Goal: Task Accomplishment & Management: Complete application form

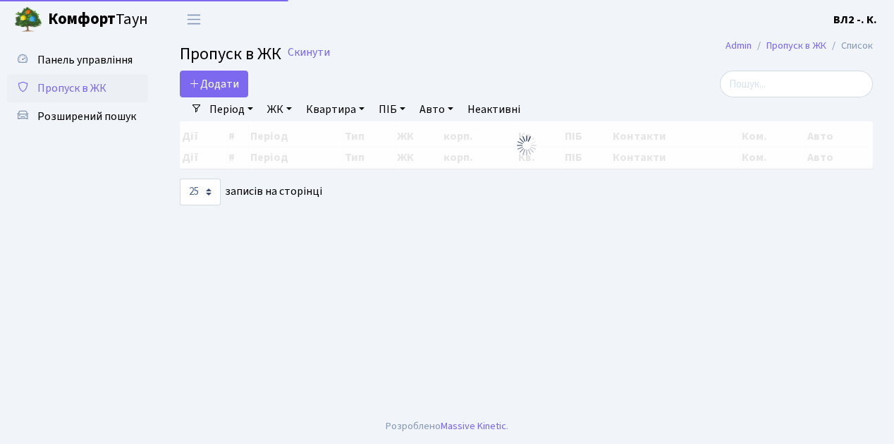
select select "25"
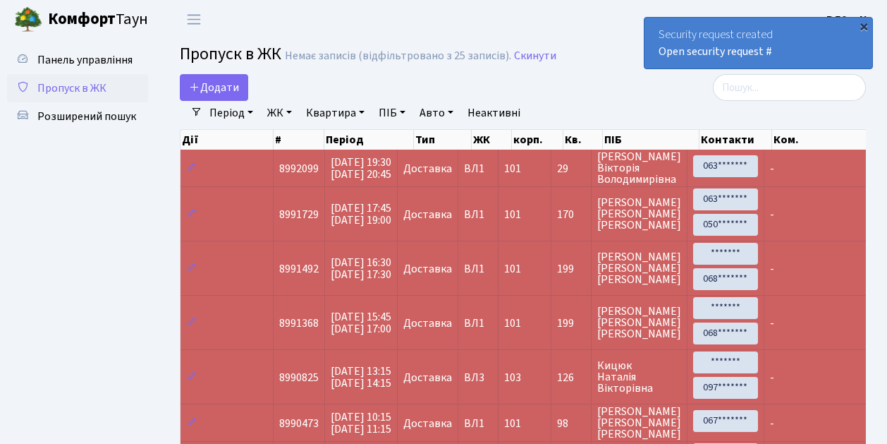
click at [867, 27] on div "×" at bounding box center [864, 26] width 14 height 14
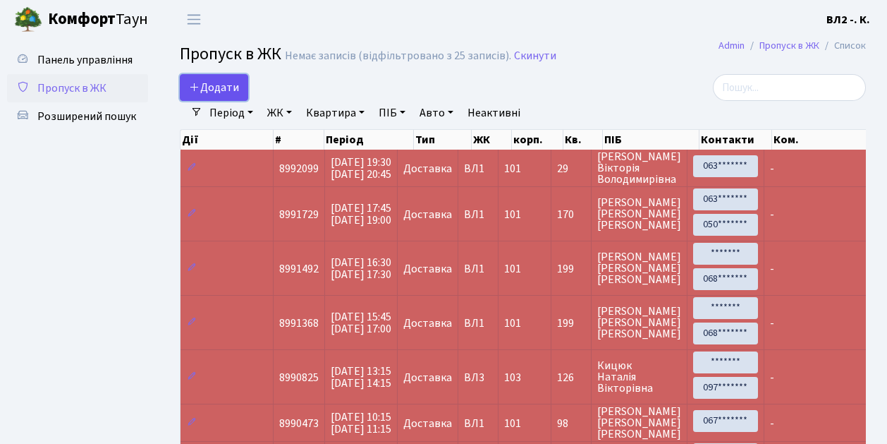
click at [244, 96] on link "Додати" at bounding box center [214, 87] width 68 height 27
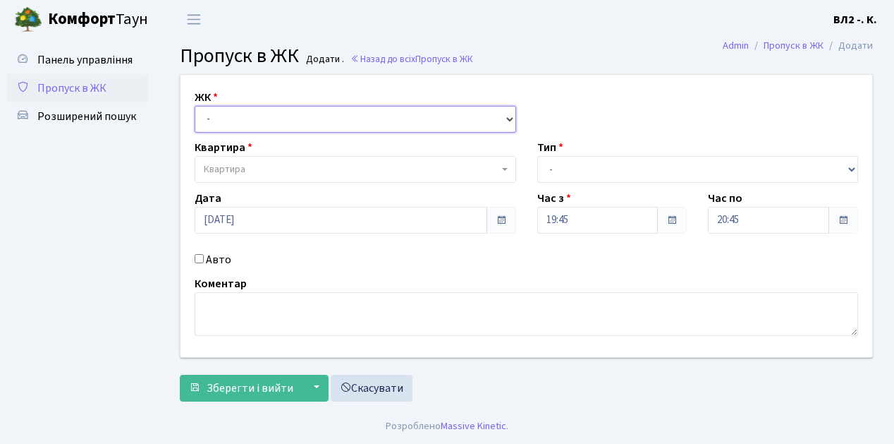
click at [508, 116] on select "- ВЛ1, Ужгородський пров., 4/1 ВЛ2, Голосіївський просп., 76 ВЛ3, пр.Голосіївсь…" at bounding box center [356, 119] width 322 height 27
select select "317"
click at [195, 106] on select "- ВЛ1, Ужгородський пров., 4/1 ВЛ2, Голосіївський просп., 76 ВЛ3, пр.Голосіївсь…" at bounding box center [356, 119] width 322 height 27
select select
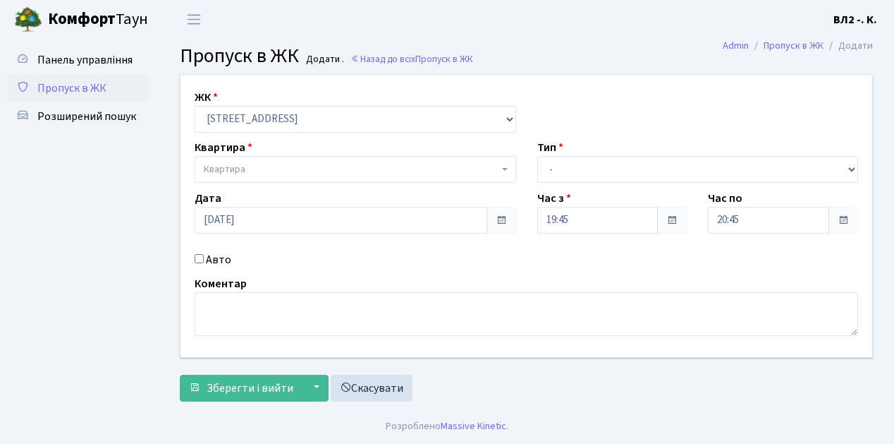
click at [508, 171] on span "Квартира" at bounding box center [356, 169] width 322 height 27
type input "115"
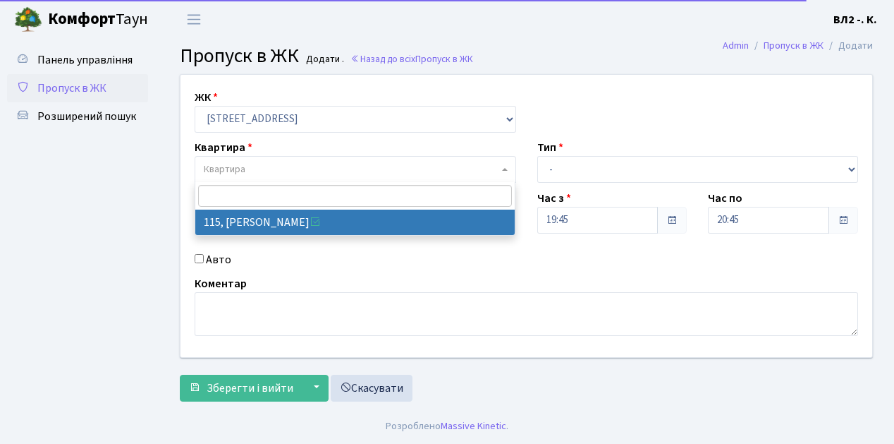
select select "38281"
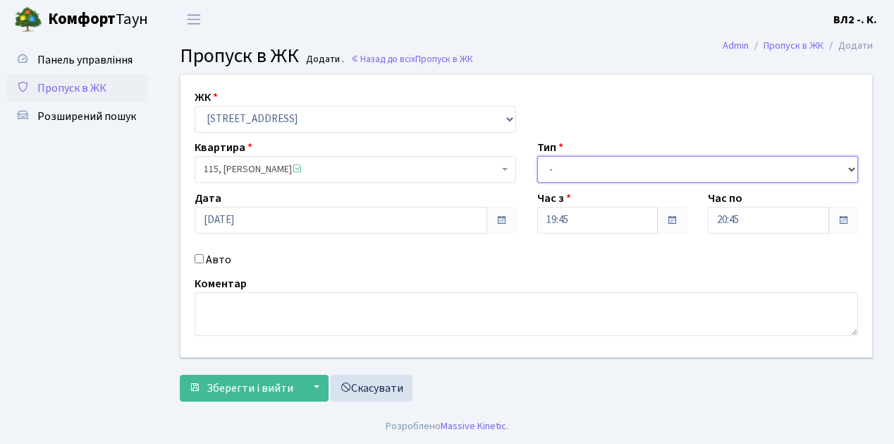
click at [848, 166] on select "- Доставка Таксі Гості Сервіс" at bounding box center [698, 169] width 322 height 27
select select "1"
click at [537, 156] on select "- Доставка Таксі Гості Сервіс" at bounding box center [698, 169] width 322 height 27
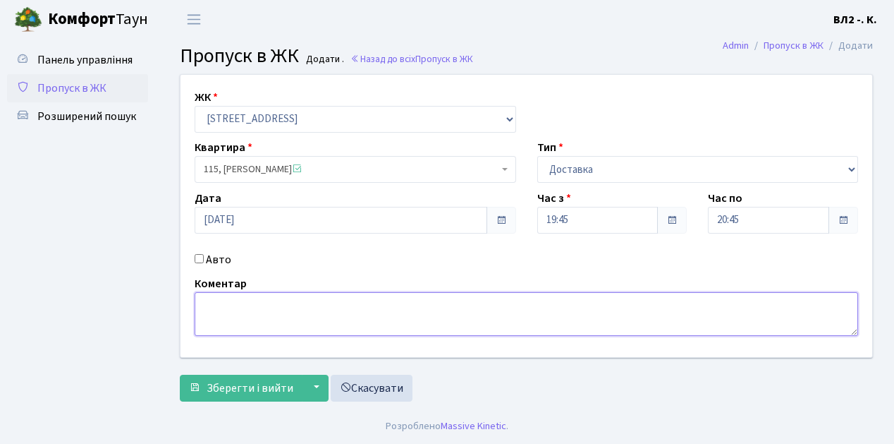
click at [209, 299] on textarea at bounding box center [527, 314] width 664 height 44
type textarea "Dominos 19-49"
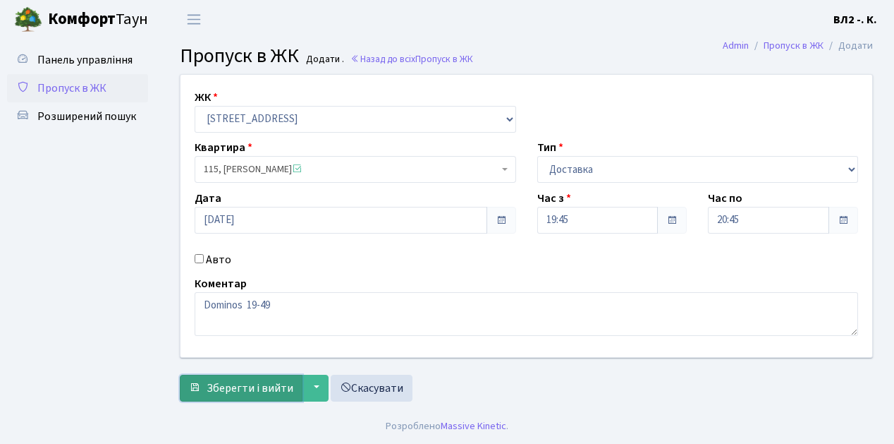
click at [220, 386] on span "Зберегти і вийти" at bounding box center [250, 388] width 87 height 16
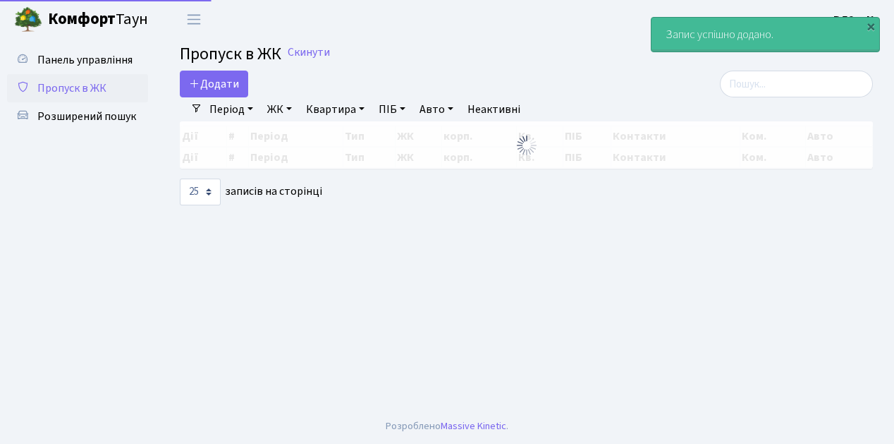
select select "25"
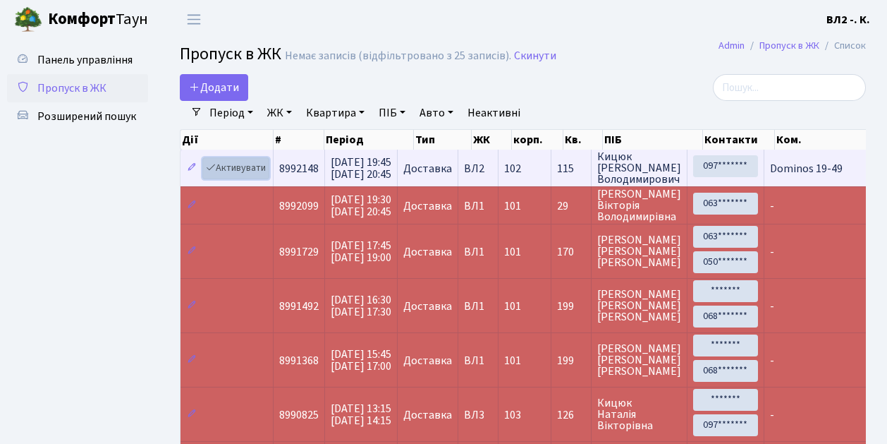
click at [262, 176] on link "Активувати" at bounding box center [235, 168] width 67 height 22
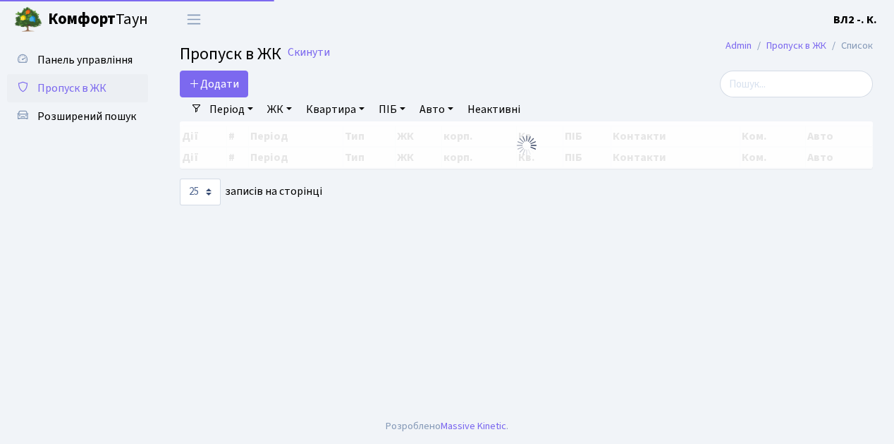
select select "25"
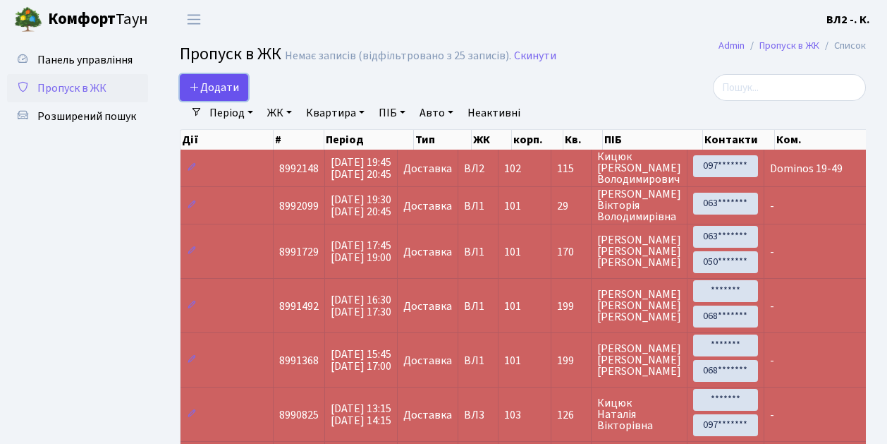
click at [238, 96] on link "Додати" at bounding box center [214, 87] width 68 height 27
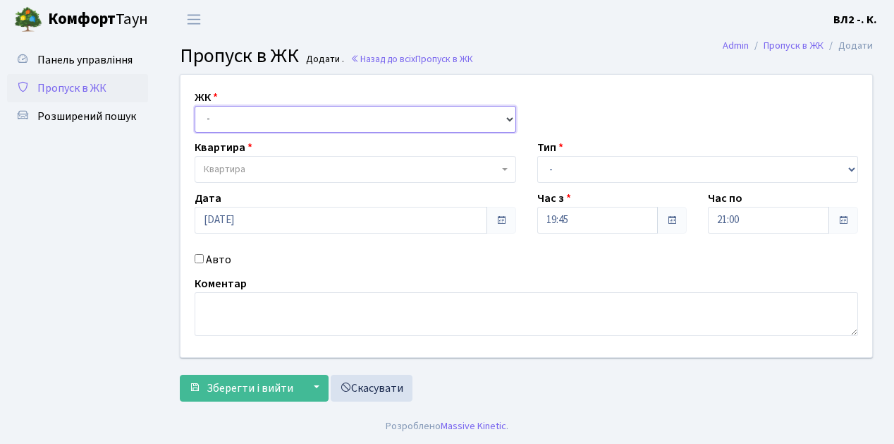
click at [506, 114] on select "- ВЛ1, Ужгородський пров., 4/1 ВЛ2, Голосіївський просп., 76 ВЛ3, пр.Голосіївсь…" at bounding box center [356, 119] width 322 height 27
select select "317"
click at [195, 106] on select "- ВЛ1, Ужгородський пров., 4/1 ВЛ2, Голосіївський просп., 76 ВЛ3, пр.Голосіївсь…" at bounding box center [356, 119] width 322 height 27
select select
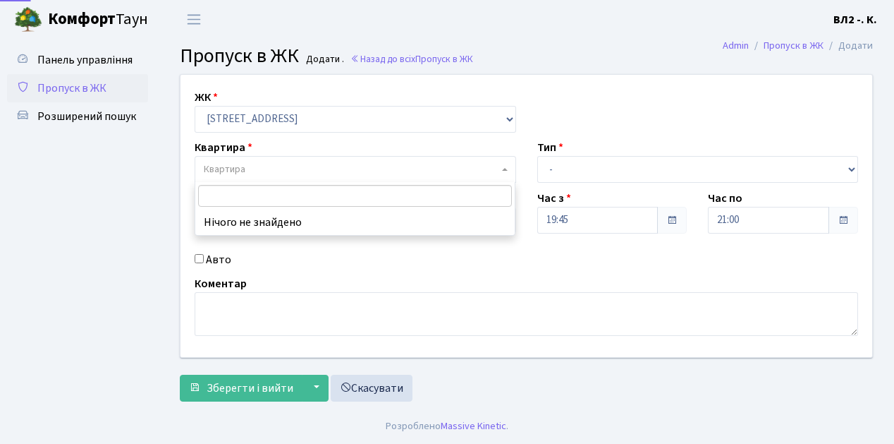
click at [498, 166] on span "Квартира" at bounding box center [351, 169] width 295 height 14
type input "16"
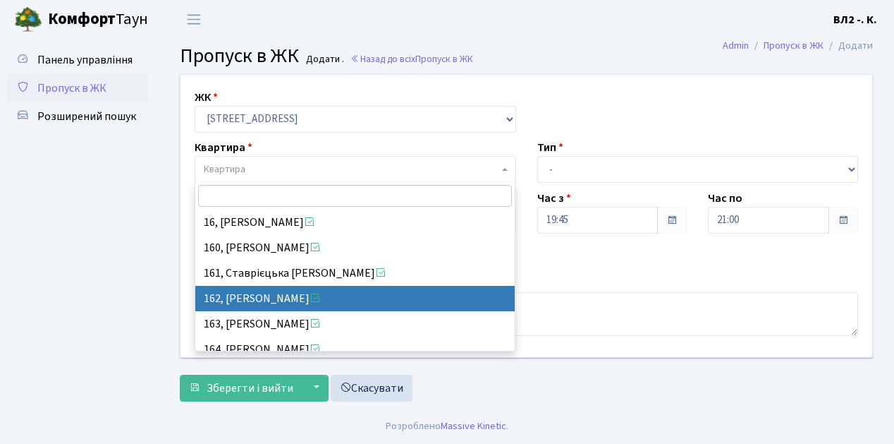
select select "38422"
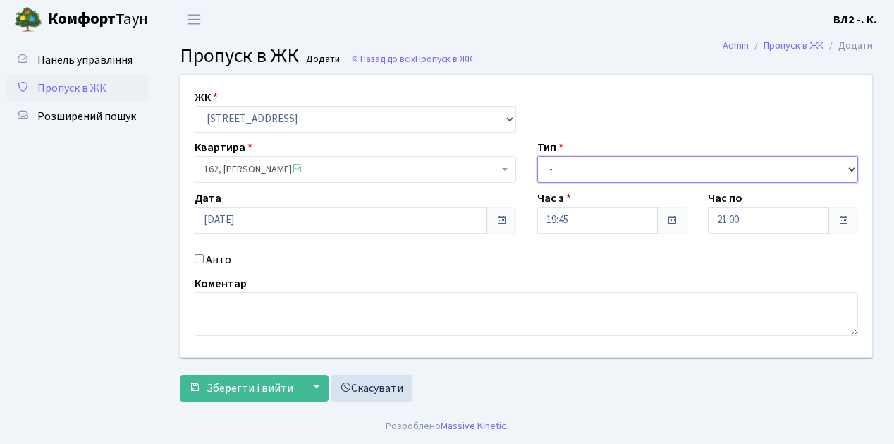
click at [852, 169] on select "- Доставка Таксі Гості Сервіс" at bounding box center [698, 169] width 322 height 27
select select "1"
click at [537, 156] on select "- Доставка Таксі Гості Сервіс" at bounding box center [698, 169] width 322 height 27
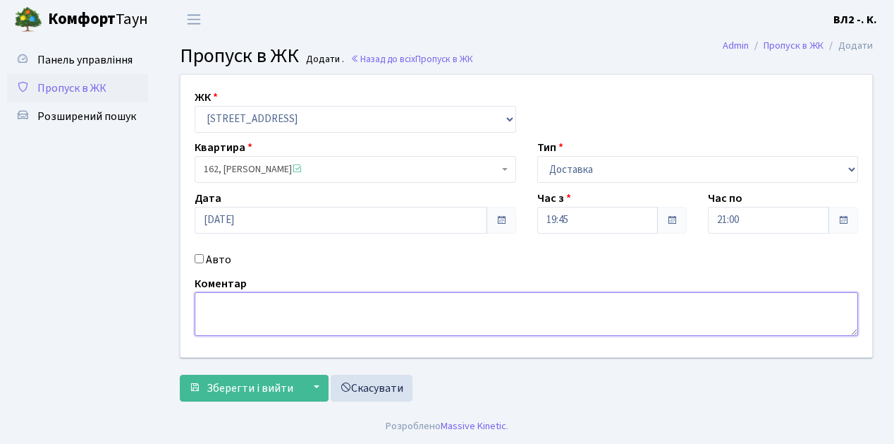
click at [212, 298] on textarea at bounding box center [527, 314] width 664 height 44
type textarea "Glovo 19-54"
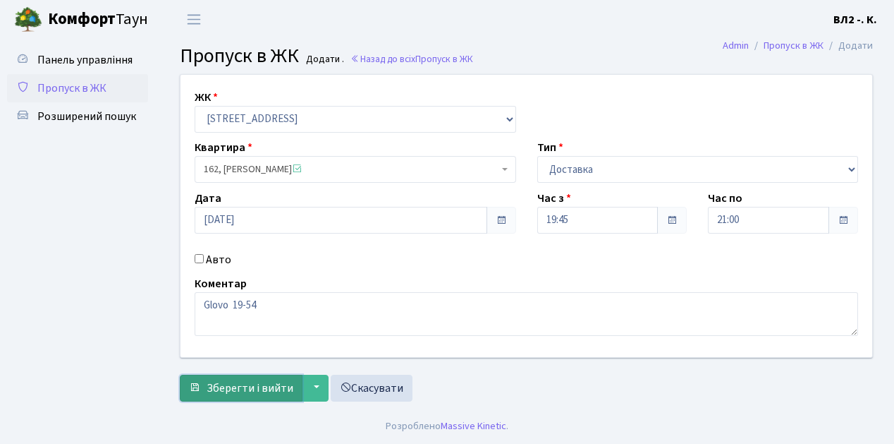
click at [223, 388] on span "Зберегти і вийти" at bounding box center [250, 388] width 87 height 16
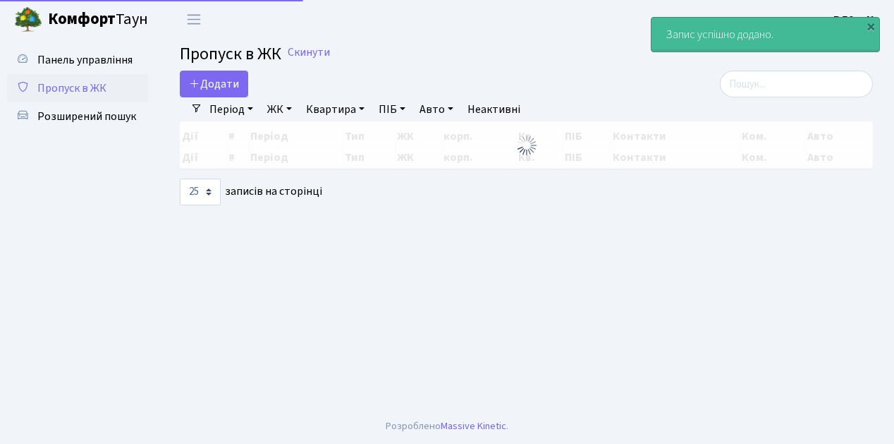
select select "25"
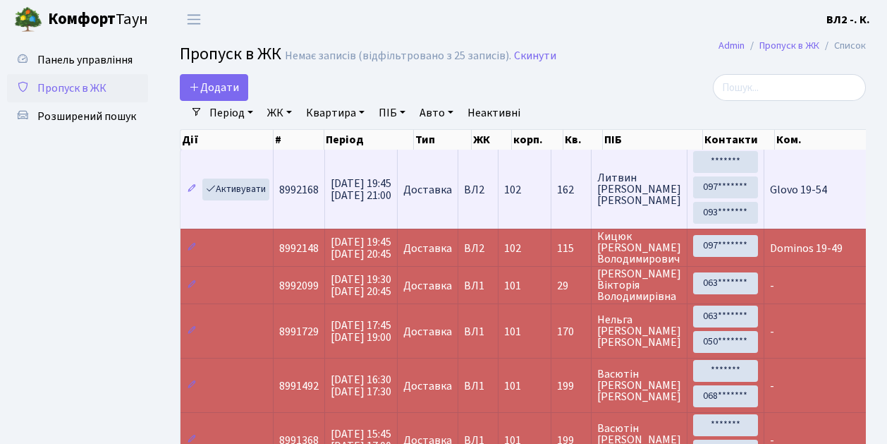
click at [255, 213] on td "Активувати" at bounding box center [227, 189] width 93 height 79
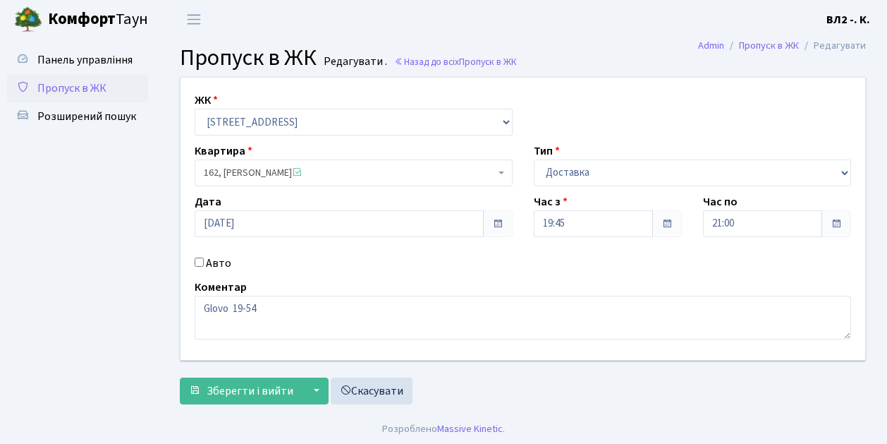
click at [498, 167] on span "162, [PERSON_NAME]" at bounding box center [354, 172] width 318 height 27
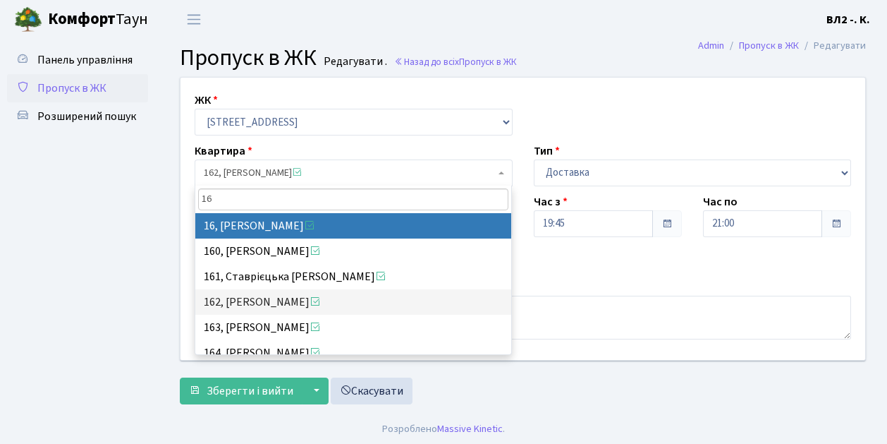
type input "16"
select select "37987"
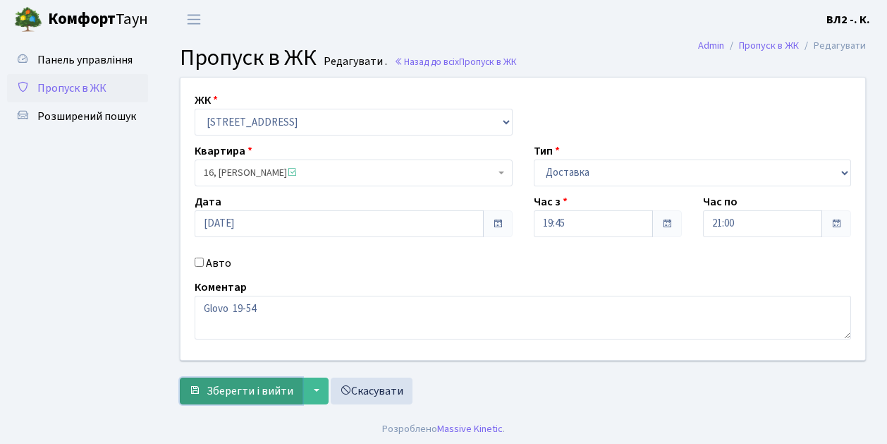
click at [207, 398] on span "Зберегти і вийти" at bounding box center [250, 391] width 87 height 16
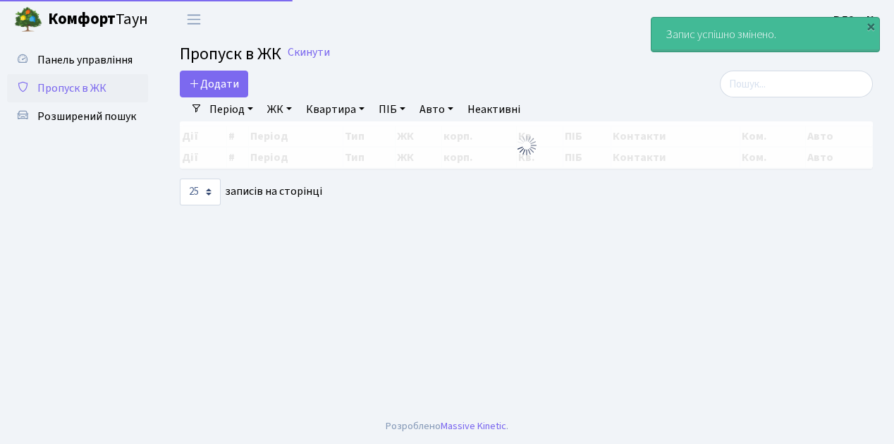
select select "25"
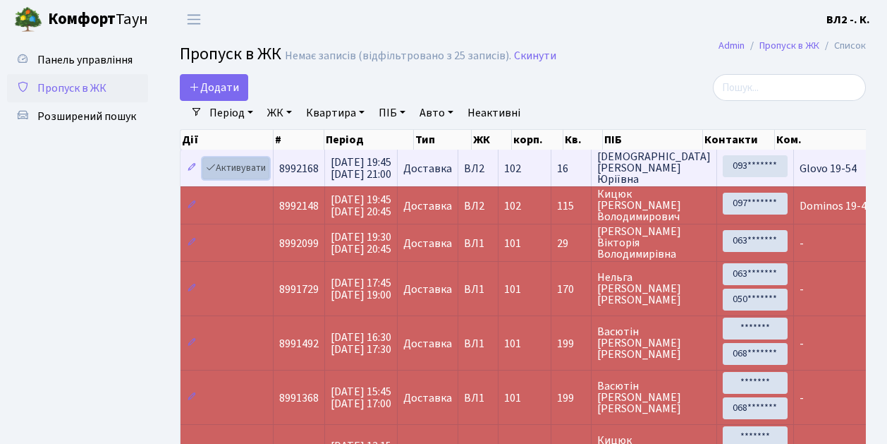
click at [262, 175] on link "Активувати" at bounding box center [235, 168] width 67 height 22
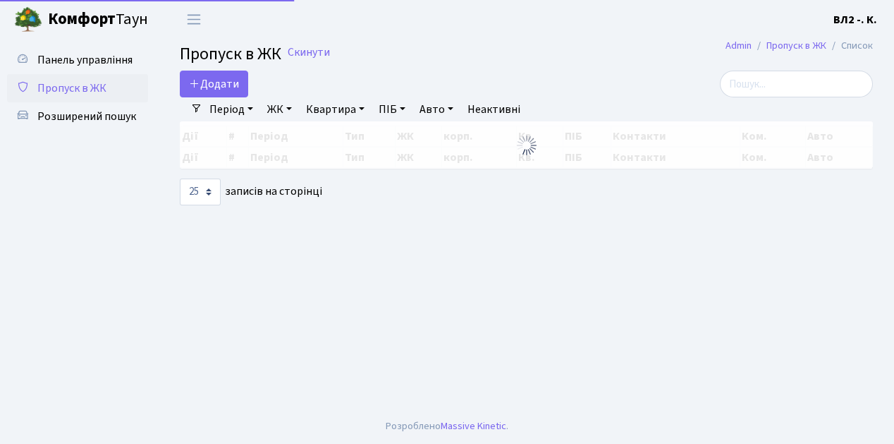
select select "25"
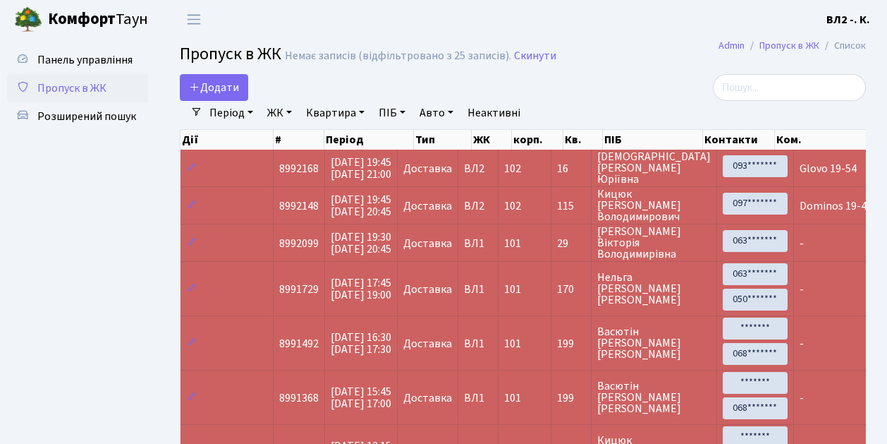
click at [453, 182] on td "Доставка" at bounding box center [428, 168] width 61 height 37
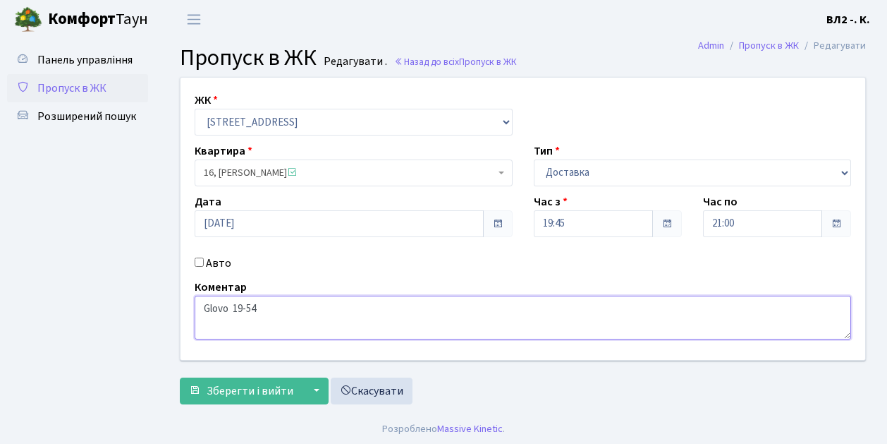
click at [222, 306] on textarea "Glovo 19-54" at bounding box center [523, 317] width 657 height 44
type textarea "Loko 19-54"
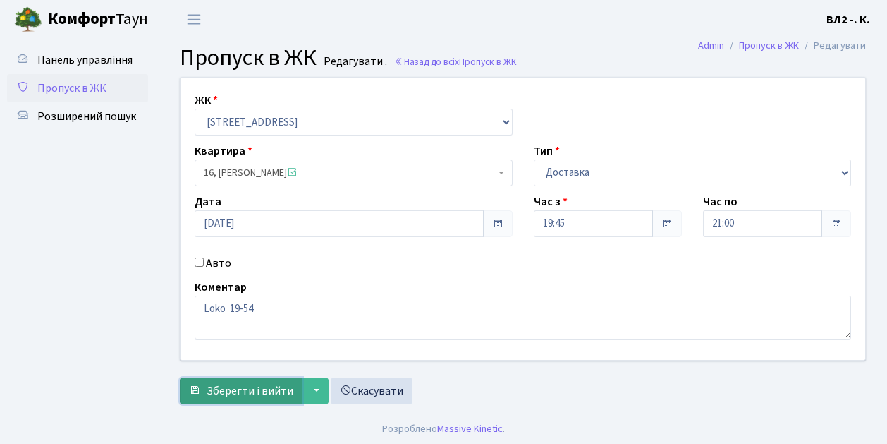
click at [213, 398] on button "Зберегти і вийти" at bounding box center [241, 390] width 123 height 27
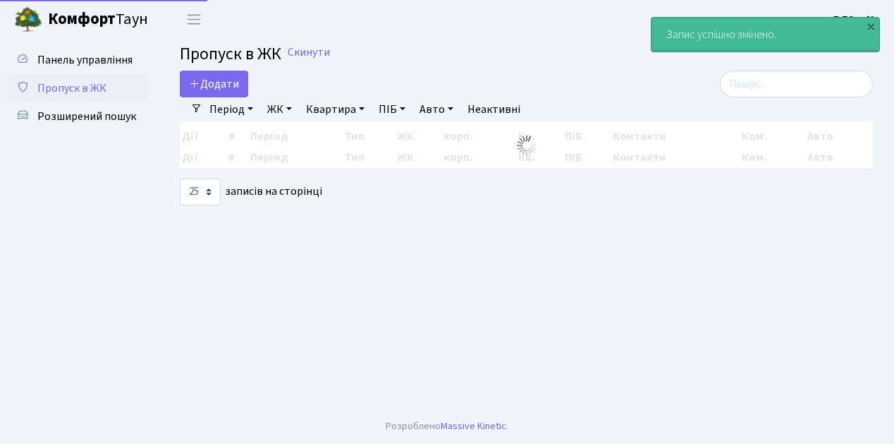
select select "25"
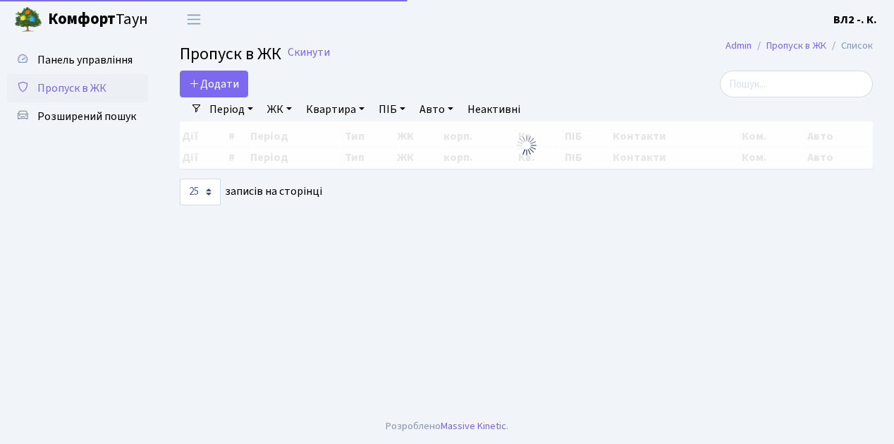
select select "25"
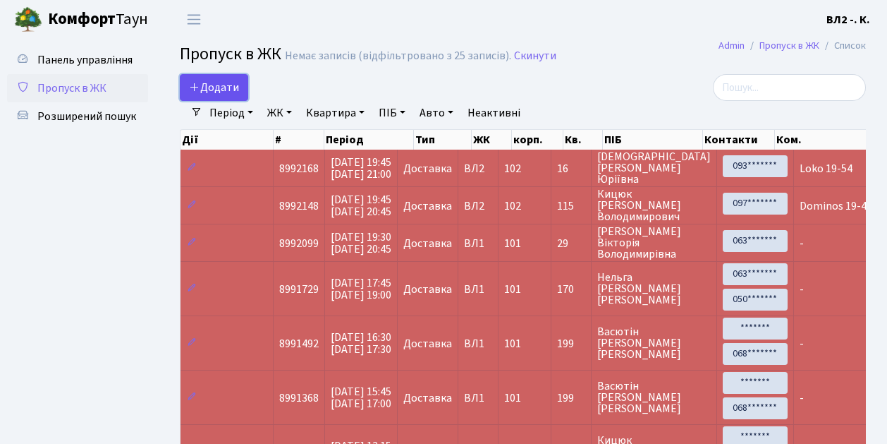
click at [243, 97] on link "Додати" at bounding box center [214, 87] width 68 height 27
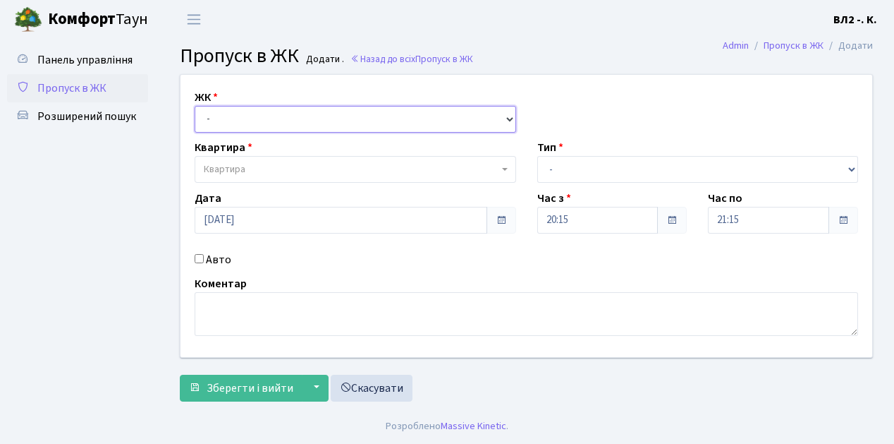
click at [507, 113] on select "- ВЛ1, Ужгородський пров., 4/1 ВЛ2, Голосіївський просп., 76 ВЛ3, пр.Голосіївсь…" at bounding box center [356, 119] width 322 height 27
select select "317"
click at [195, 106] on select "- [STREET_ADDRESS][PERSON_NAME]" at bounding box center [356, 119] width 322 height 27
select select
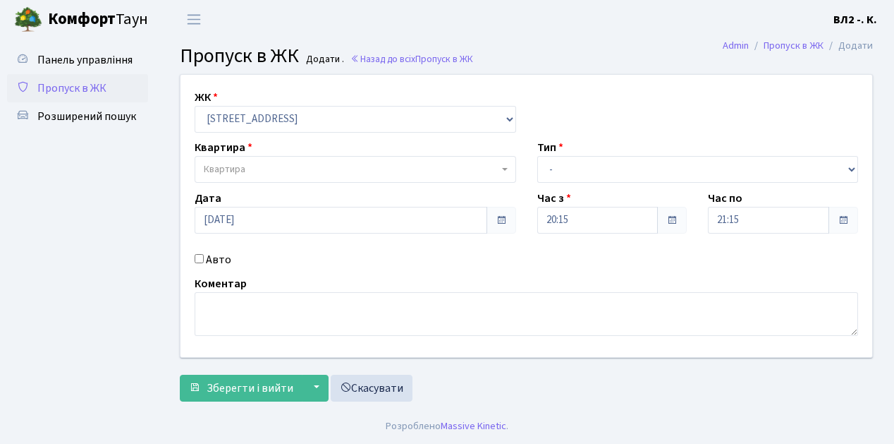
click at [508, 164] on span "Квартира" at bounding box center [356, 169] width 322 height 27
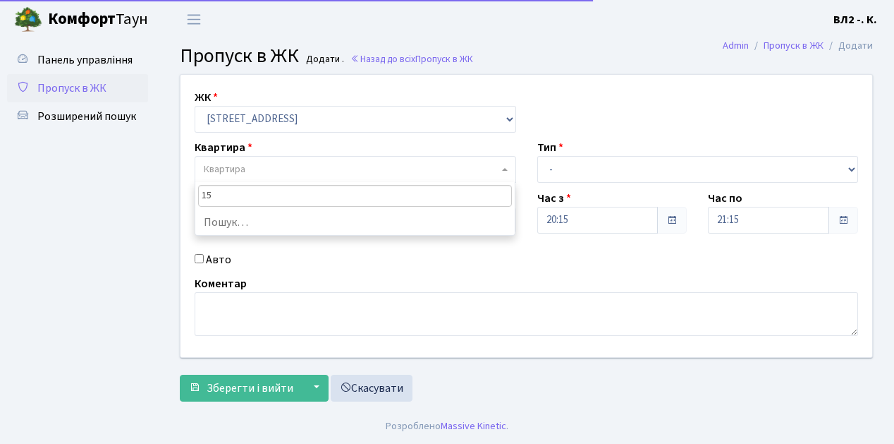
type input "157"
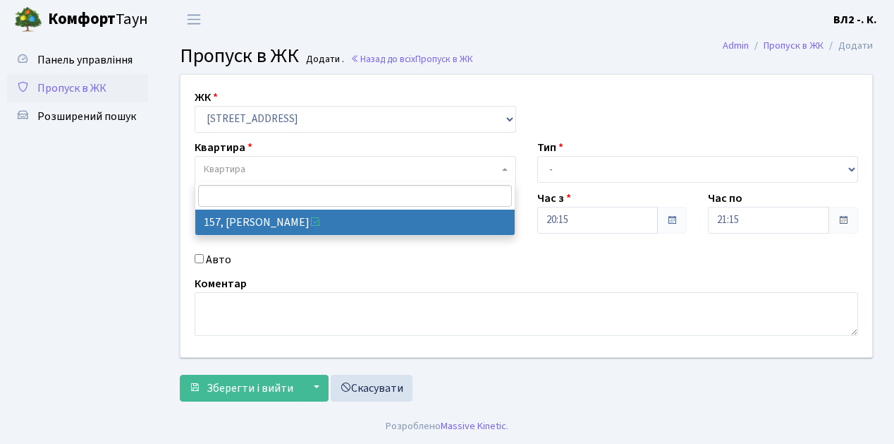
select select "38407"
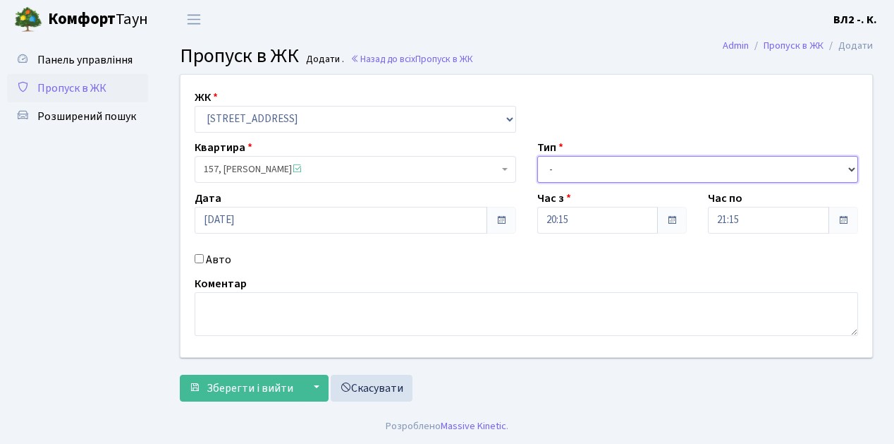
click at [852, 168] on select "- Доставка Таксі Гості Сервіс" at bounding box center [698, 169] width 322 height 27
select select "1"
click at [537, 156] on select "- Доставка Таксі Гості Сервіс" at bounding box center [698, 169] width 322 height 27
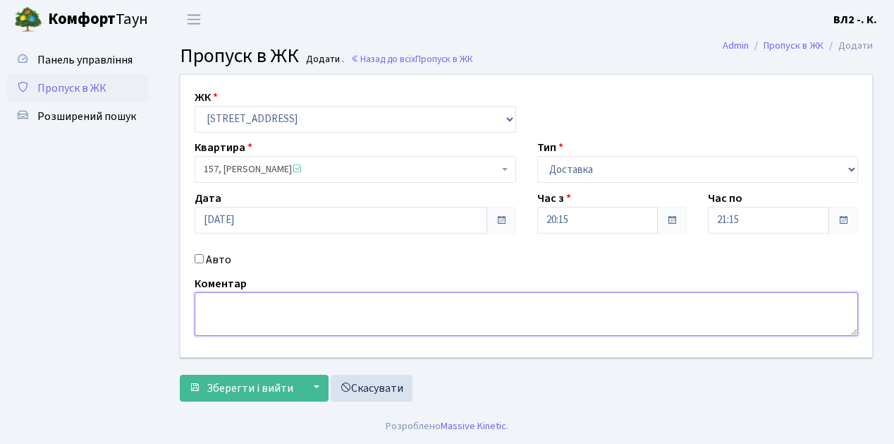
click at [207, 301] on textarea at bounding box center [527, 314] width 664 height 44
type textarea "20-23"
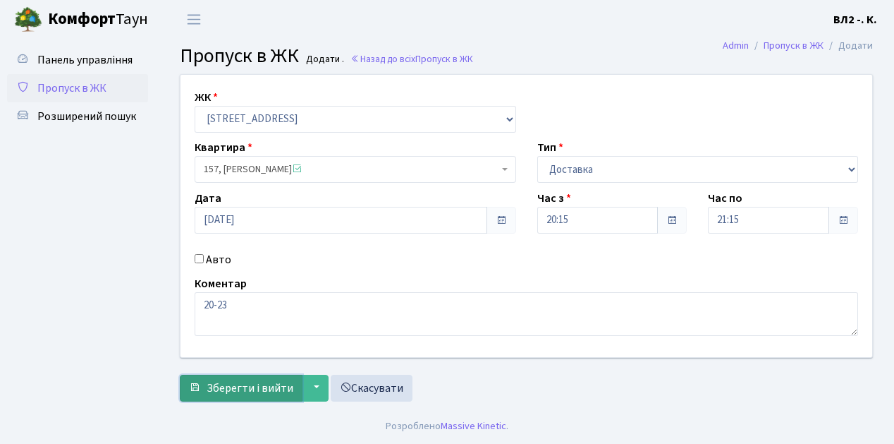
click at [221, 388] on span "Зберегти і вийти" at bounding box center [250, 388] width 87 height 16
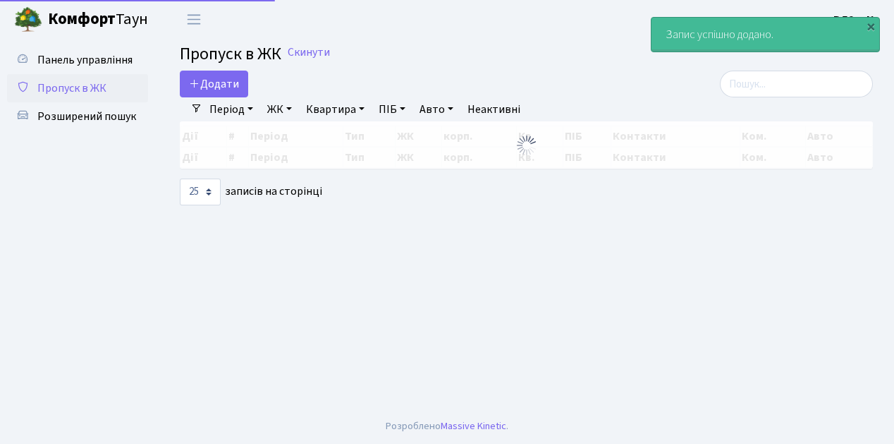
select select "25"
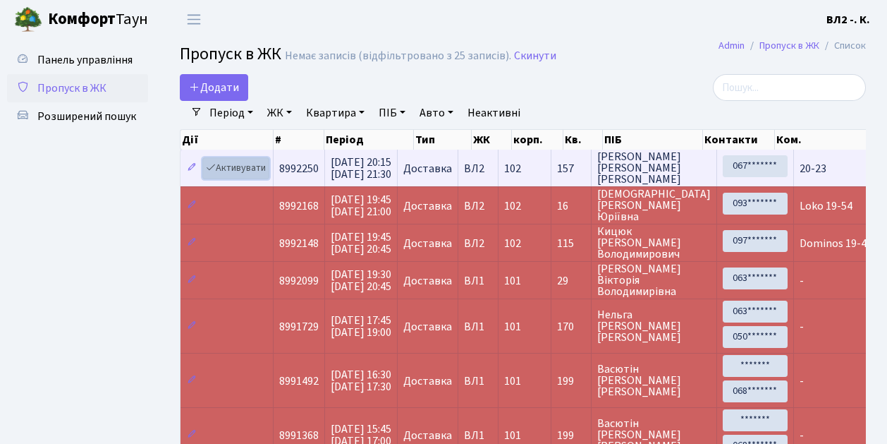
click at [265, 176] on link "Активувати" at bounding box center [235, 168] width 67 height 22
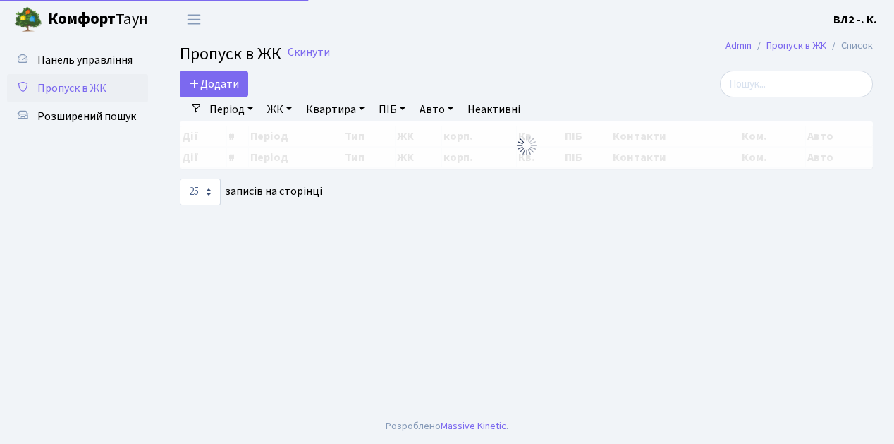
select select "25"
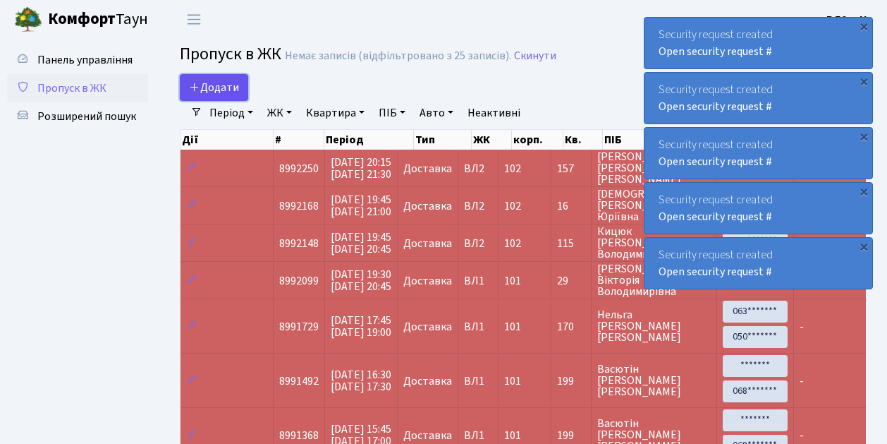
click at [239, 96] on link "Додати" at bounding box center [214, 87] width 68 height 27
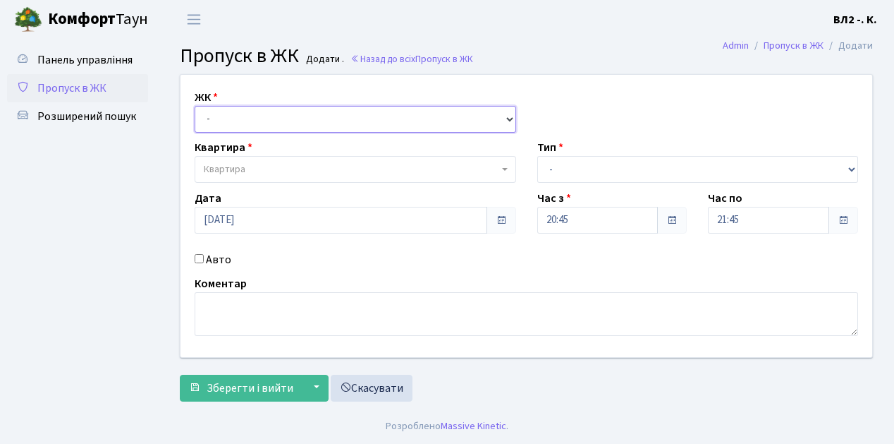
click at [506, 116] on select "- [STREET_ADDRESS][PERSON_NAME]" at bounding box center [356, 119] width 322 height 27
select select "317"
click at [195, 106] on select "- [STREET_ADDRESS][PERSON_NAME]" at bounding box center [356, 119] width 322 height 27
select select
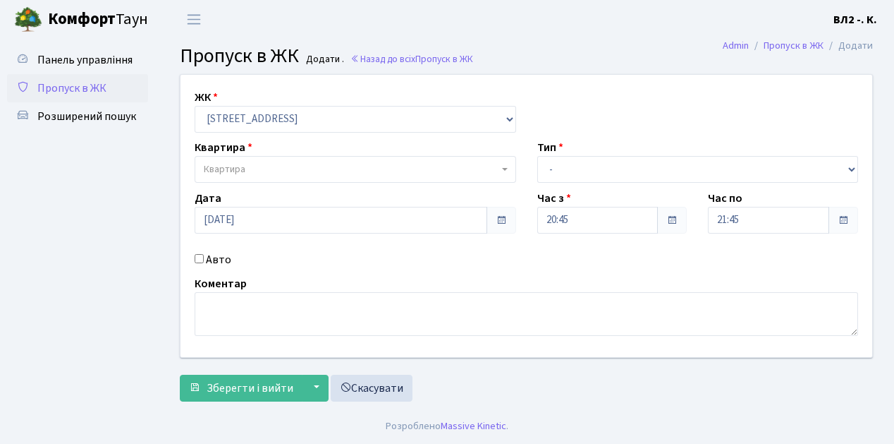
click at [501, 168] on span "Квартира" at bounding box center [356, 169] width 322 height 27
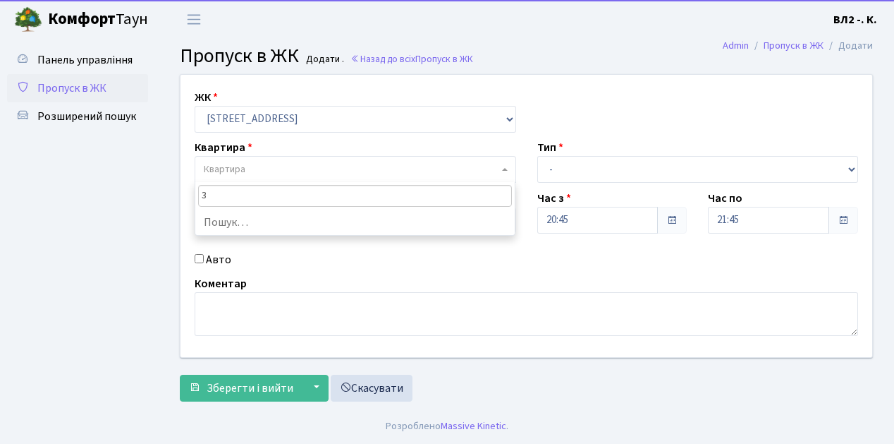
type input "31"
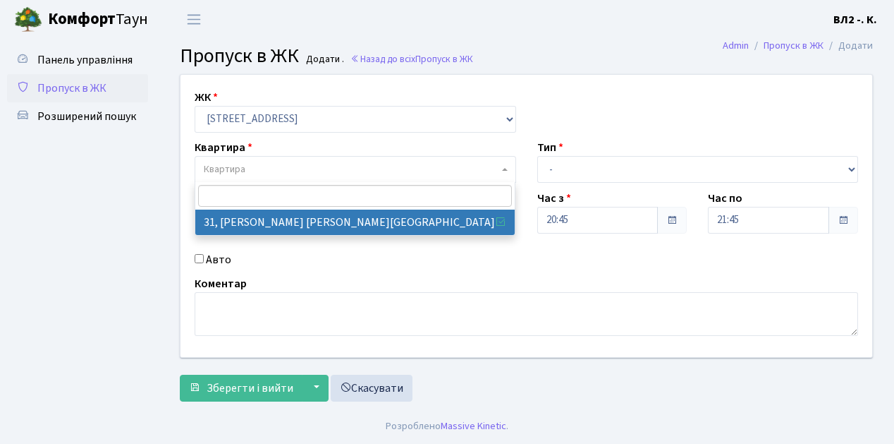
select select "38032"
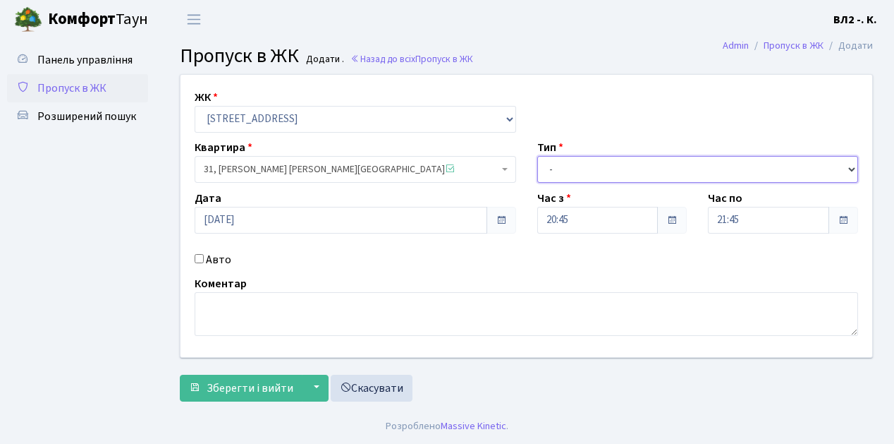
click at [850, 165] on select "- Доставка Таксі Гості Сервіс" at bounding box center [698, 169] width 322 height 27
select select "1"
click at [537, 156] on select "- Доставка Таксі Гості Сервіс" at bounding box center [698, 169] width 322 height 27
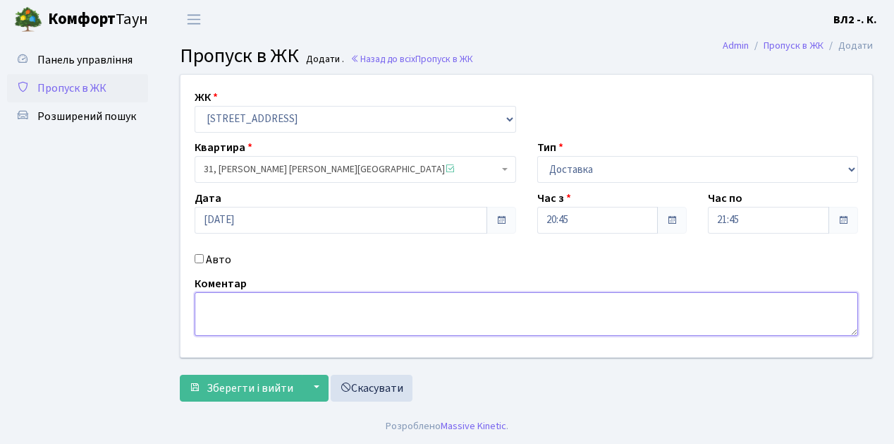
drag, startPoint x: 201, startPoint y: 300, endPoint x: 645, endPoint y: 358, distance: 447.3
click at [202, 299] on textarea at bounding box center [527, 314] width 664 height 44
type textarea "Glovo 20-50"
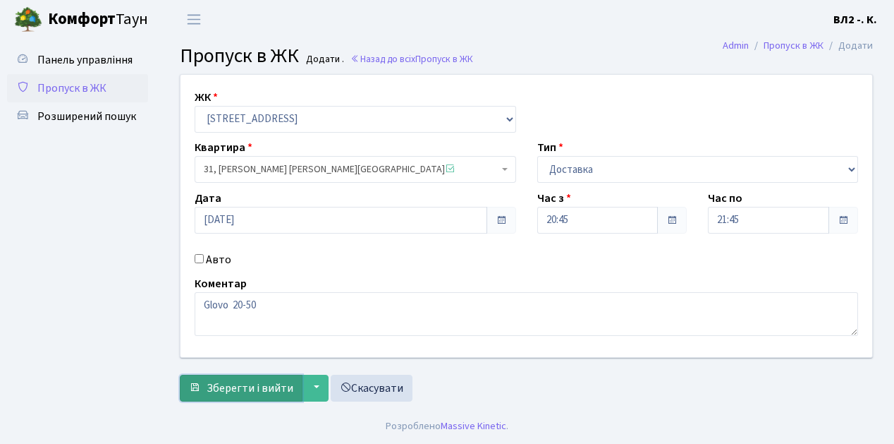
click at [207, 392] on span "Зберегти і вийти" at bounding box center [250, 388] width 87 height 16
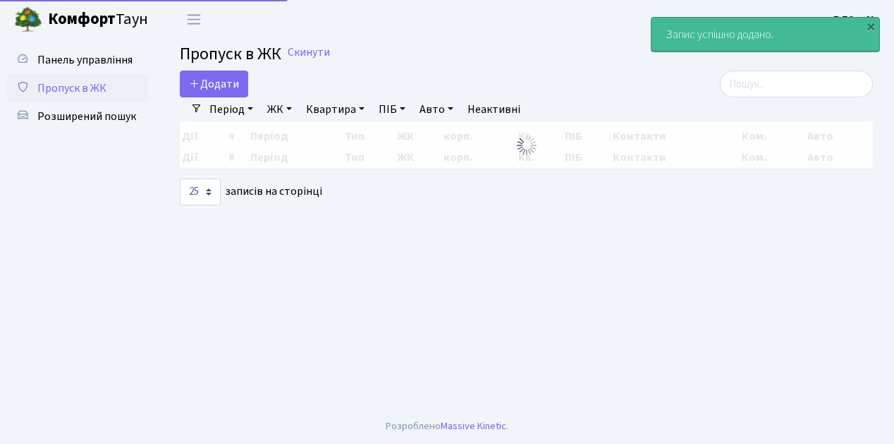
select select "25"
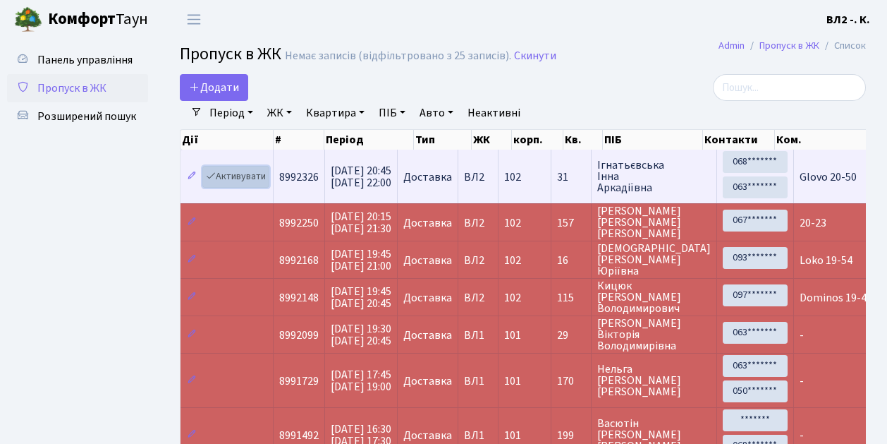
click at [265, 183] on link "Активувати" at bounding box center [235, 177] width 67 height 22
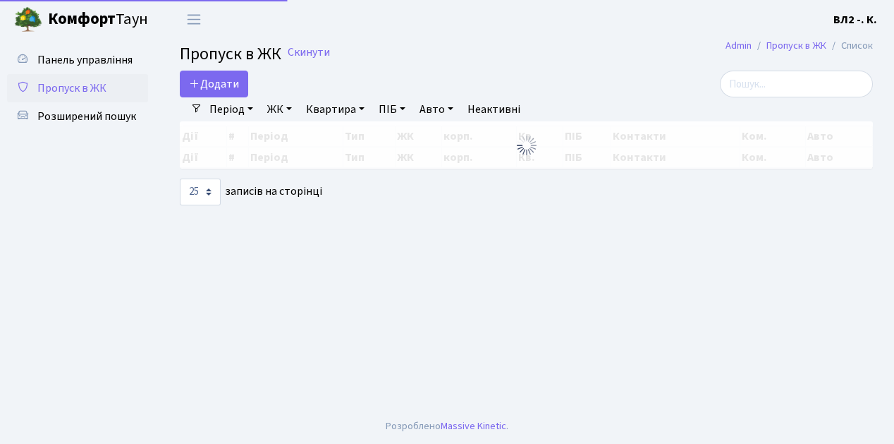
select select "25"
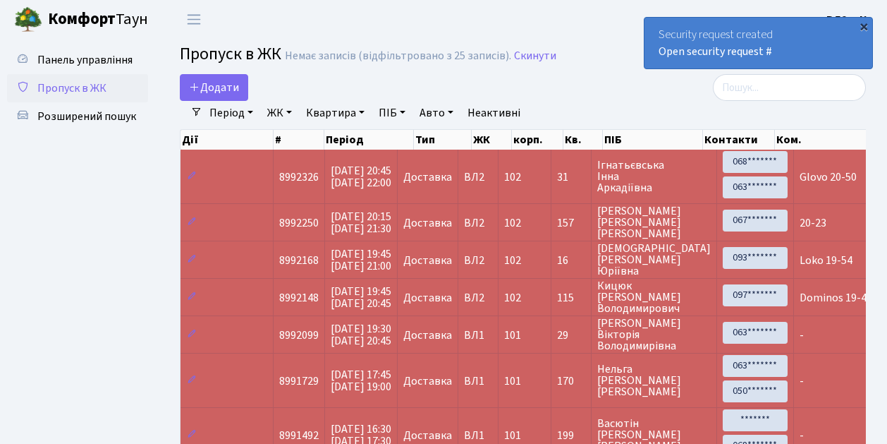
click at [867, 26] on div "×" at bounding box center [864, 26] width 14 height 14
click at [863, 25] on div "×" at bounding box center [864, 26] width 14 height 14
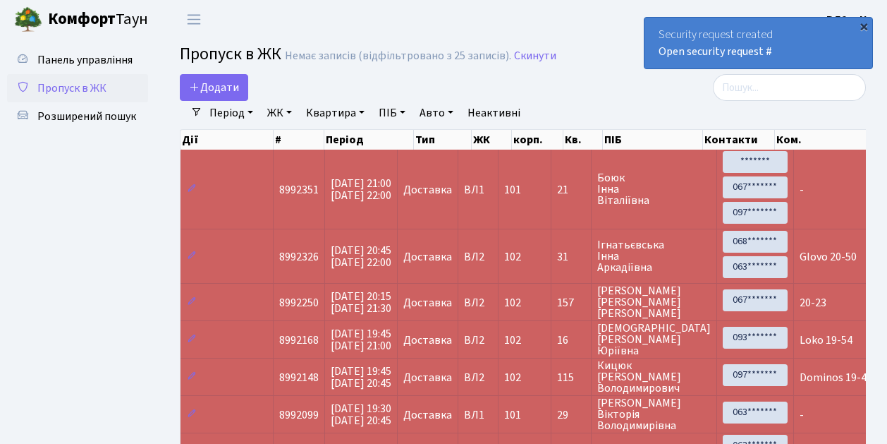
click at [862, 26] on div "×" at bounding box center [864, 26] width 14 height 14
